Goal: Task Accomplishment & Management: Use online tool/utility

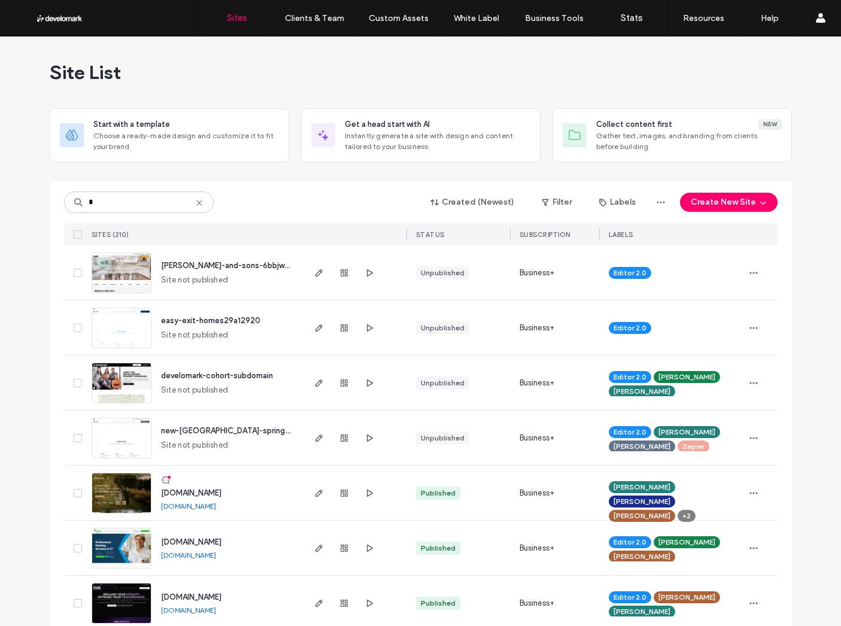
click at [128, 193] on input at bounding box center [139, 203] width 150 height 22
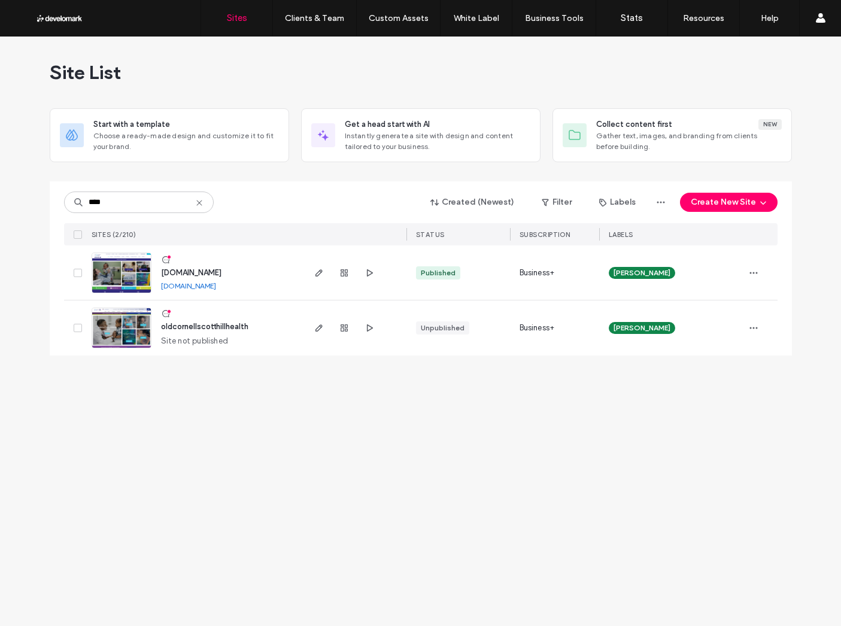
type input "****"
click at [191, 269] on span "www.cornellscott.org" at bounding box center [191, 272] width 60 height 9
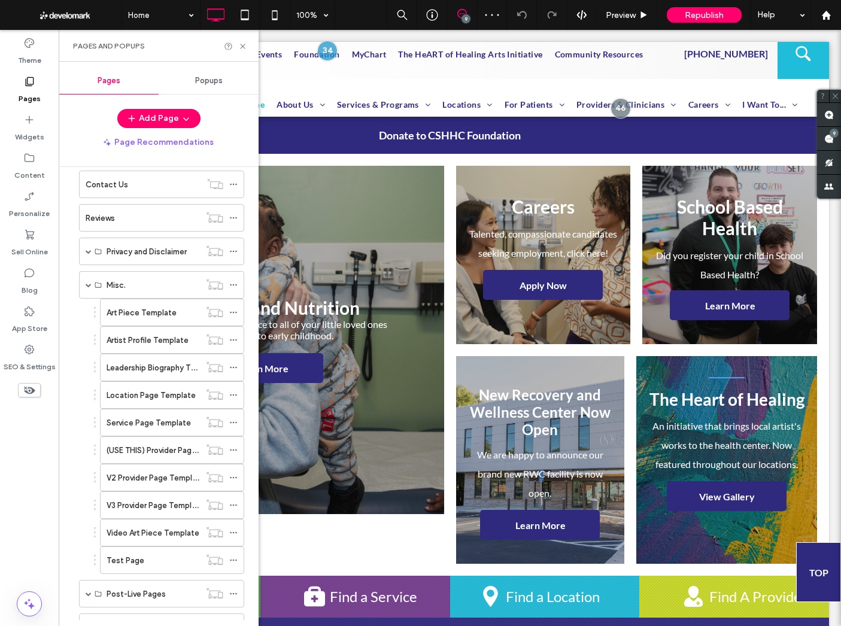
scroll to position [359, 0]
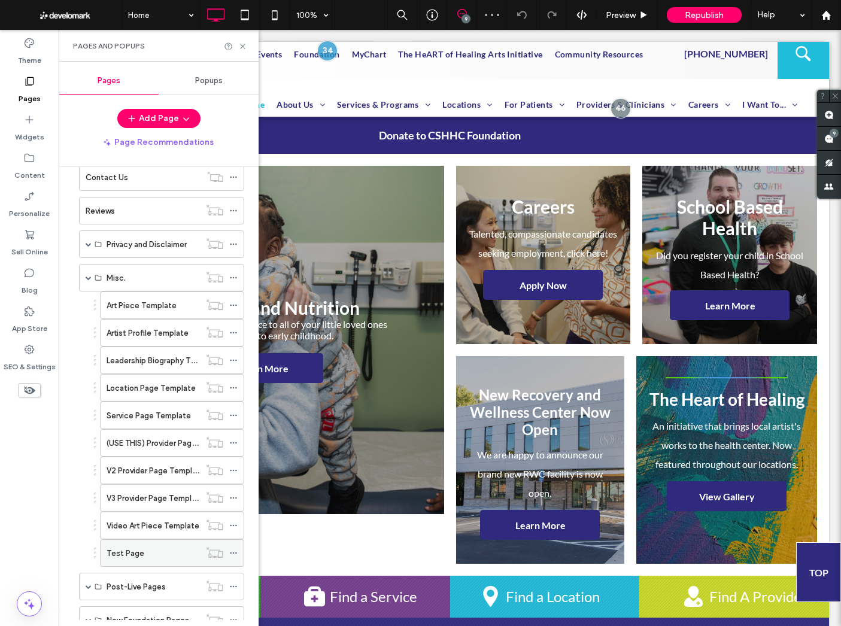
drag, startPoint x: 159, startPoint y: 542, endPoint x: 194, endPoint y: 219, distance: 325.2
click at [159, 542] on div "Test Page" at bounding box center [153, 553] width 93 height 26
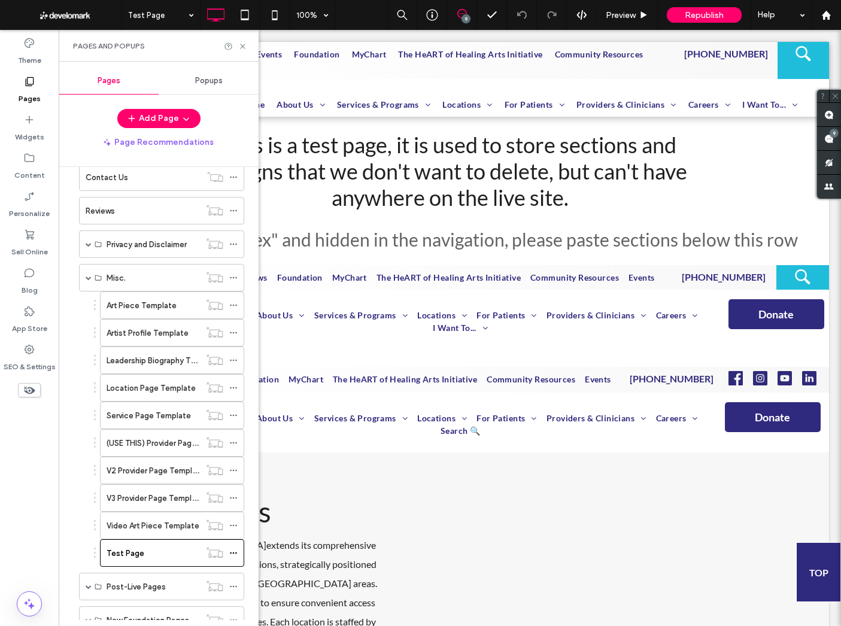
scroll to position [0, 0]
click at [241, 45] on use at bounding box center [242, 46] width 5 height 5
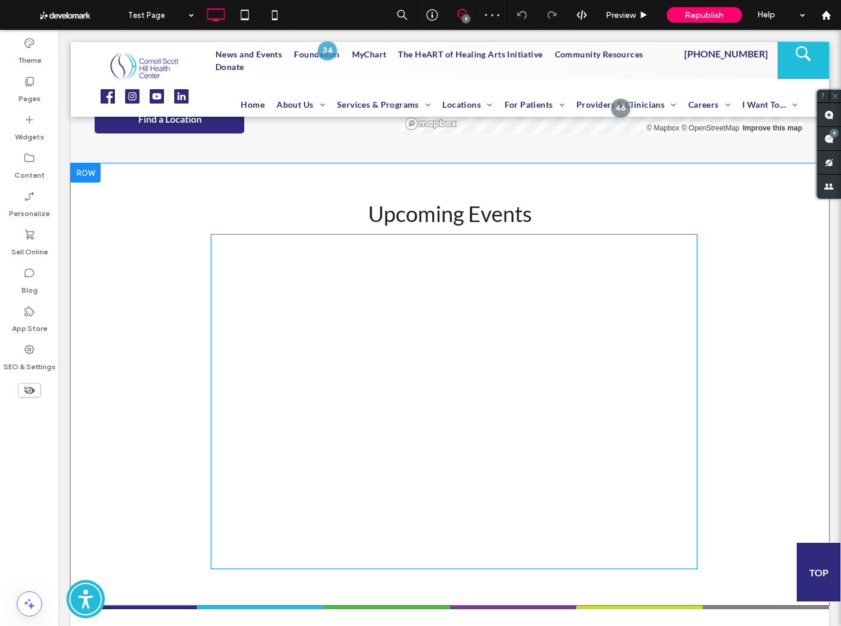
scroll to position [678, 0]
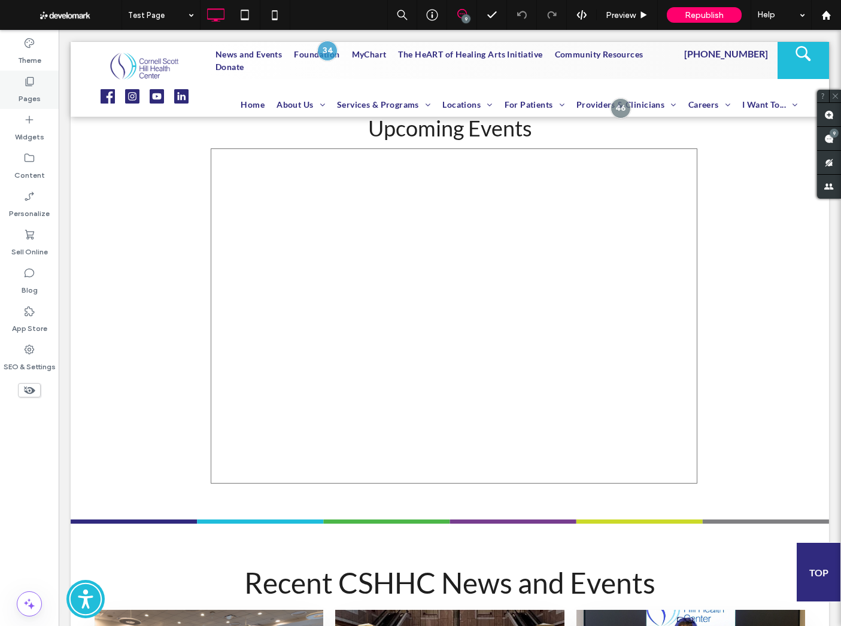
click at [33, 93] on label "Pages" at bounding box center [30, 95] width 22 height 17
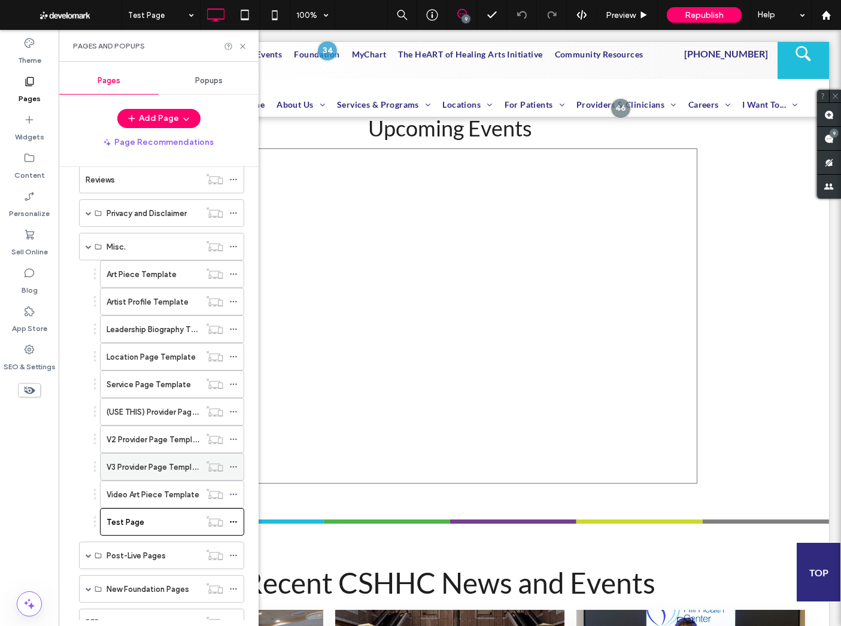
scroll to position [470, 0]
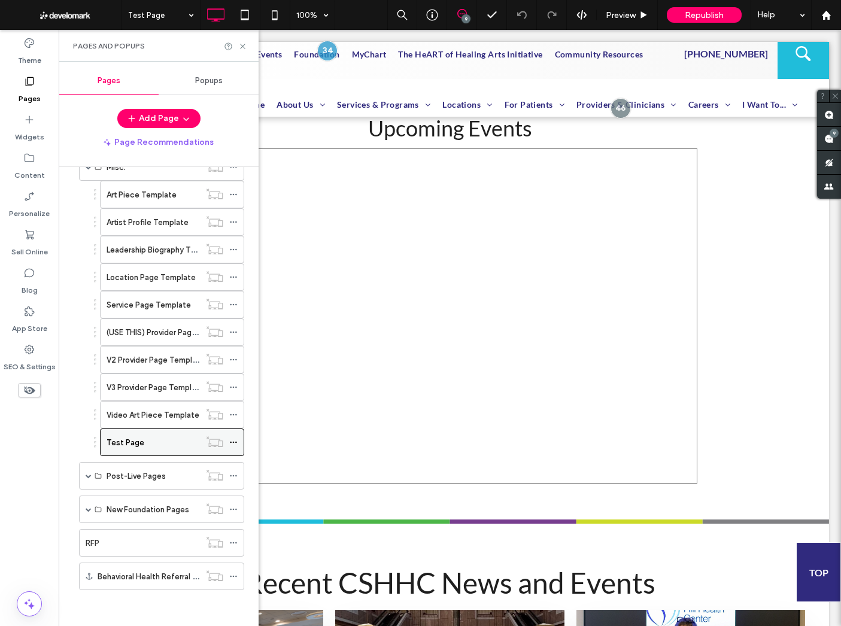
click at [232, 440] on icon at bounding box center [233, 442] width 8 height 8
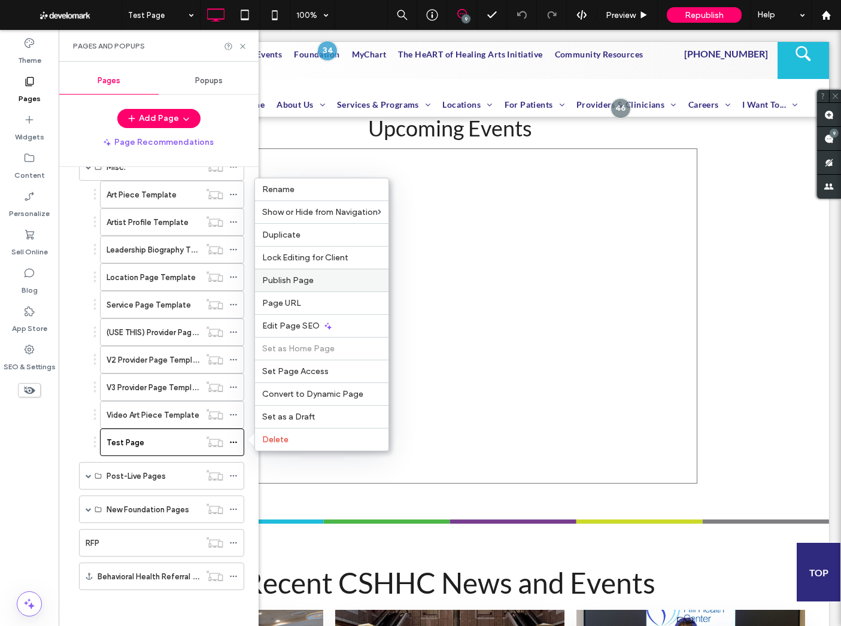
click at [318, 280] on label "Publish Page" at bounding box center [321, 280] width 119 height 10
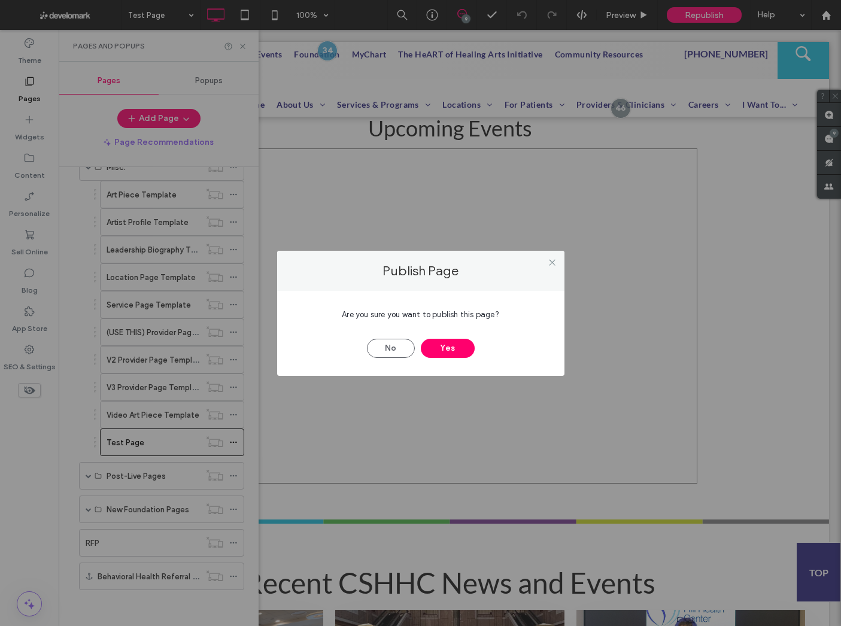
click at [441, 338] on div "No Yes" at bounding box center [420, 342] width 251 height 31
click at [442, 346] on button "Yes" at bounding box center [448, 348] width 54 height 19
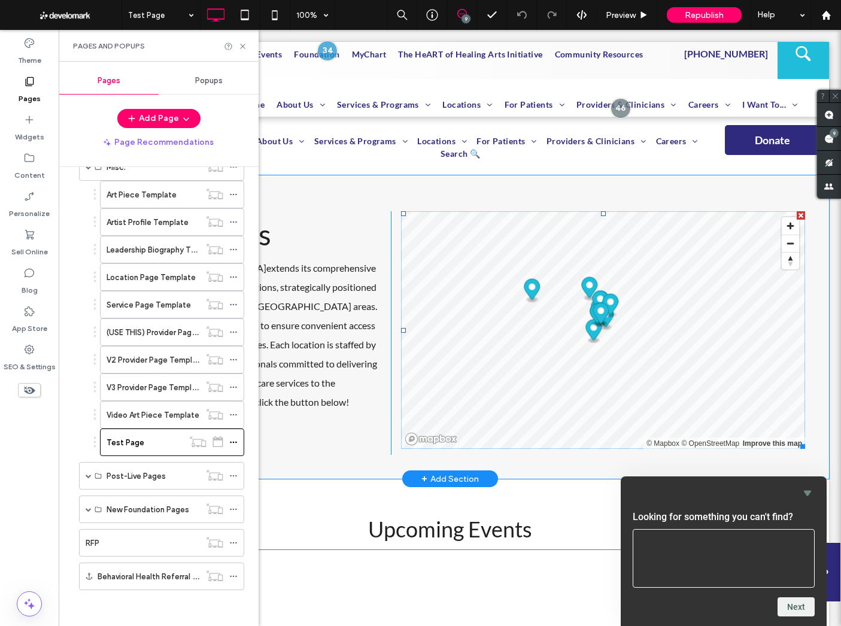
scroll to position [0, 0]
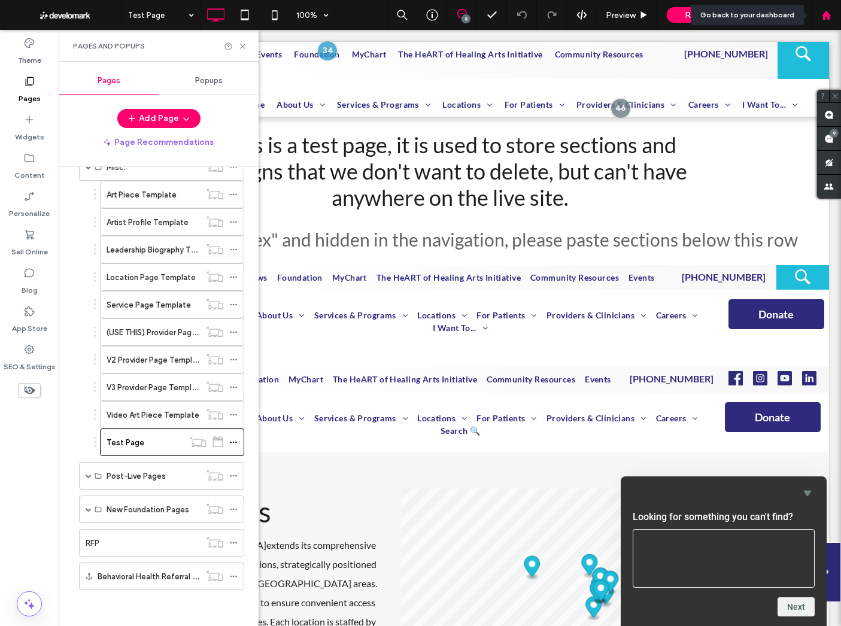
click at [827, 19] on use at bounding box center [825, 14] width 9 height 9
